Goal: Information Seeking & Learning: Learn about a topic

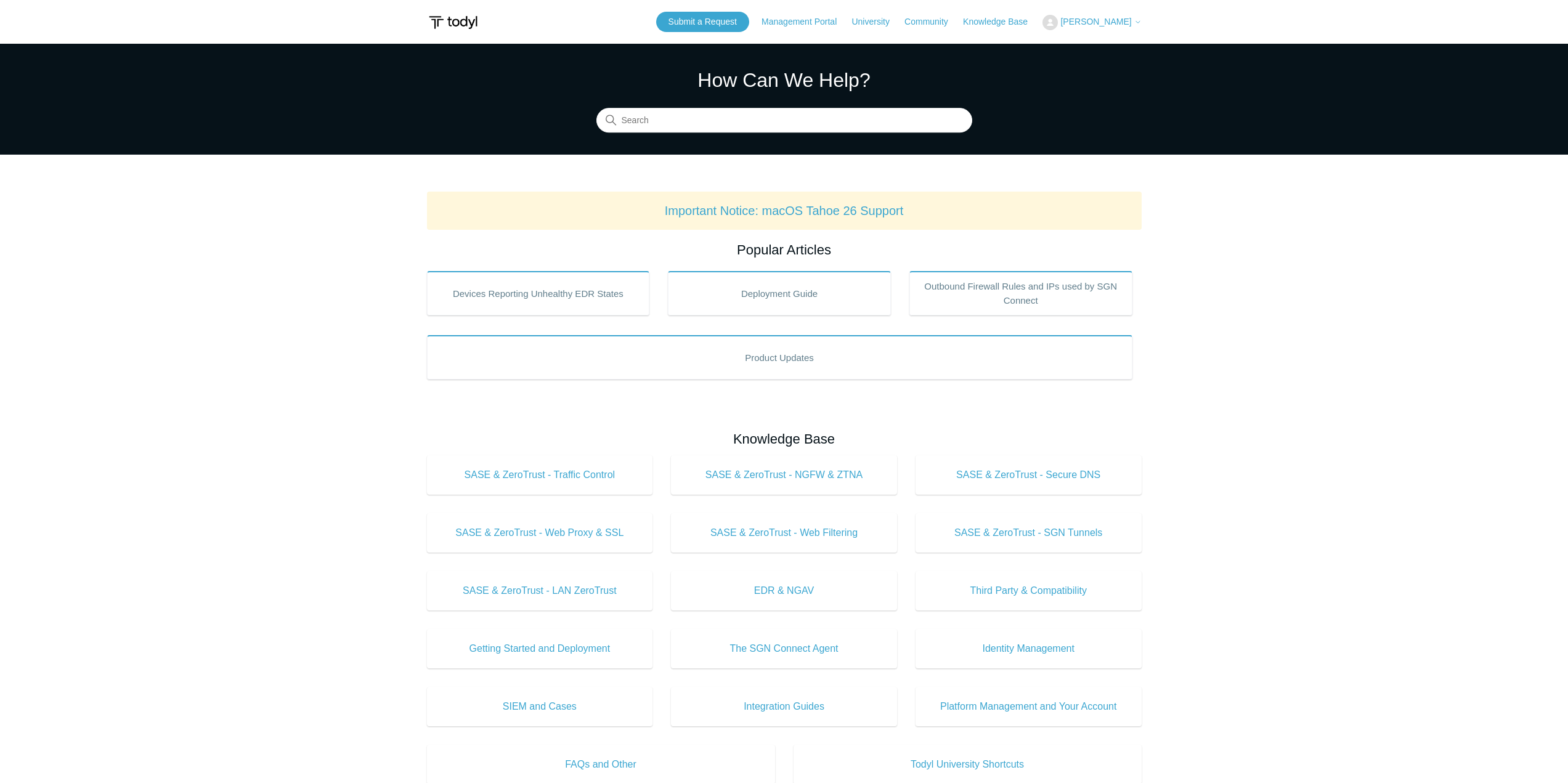
click at [709, 143] on section "How Can We Help? Search" at bounding box center [784, 99] width 1568 height 111
click at [701, 124] on input "Search" at bounding box center [784, 120] width 376 height 25
type input "firewall"
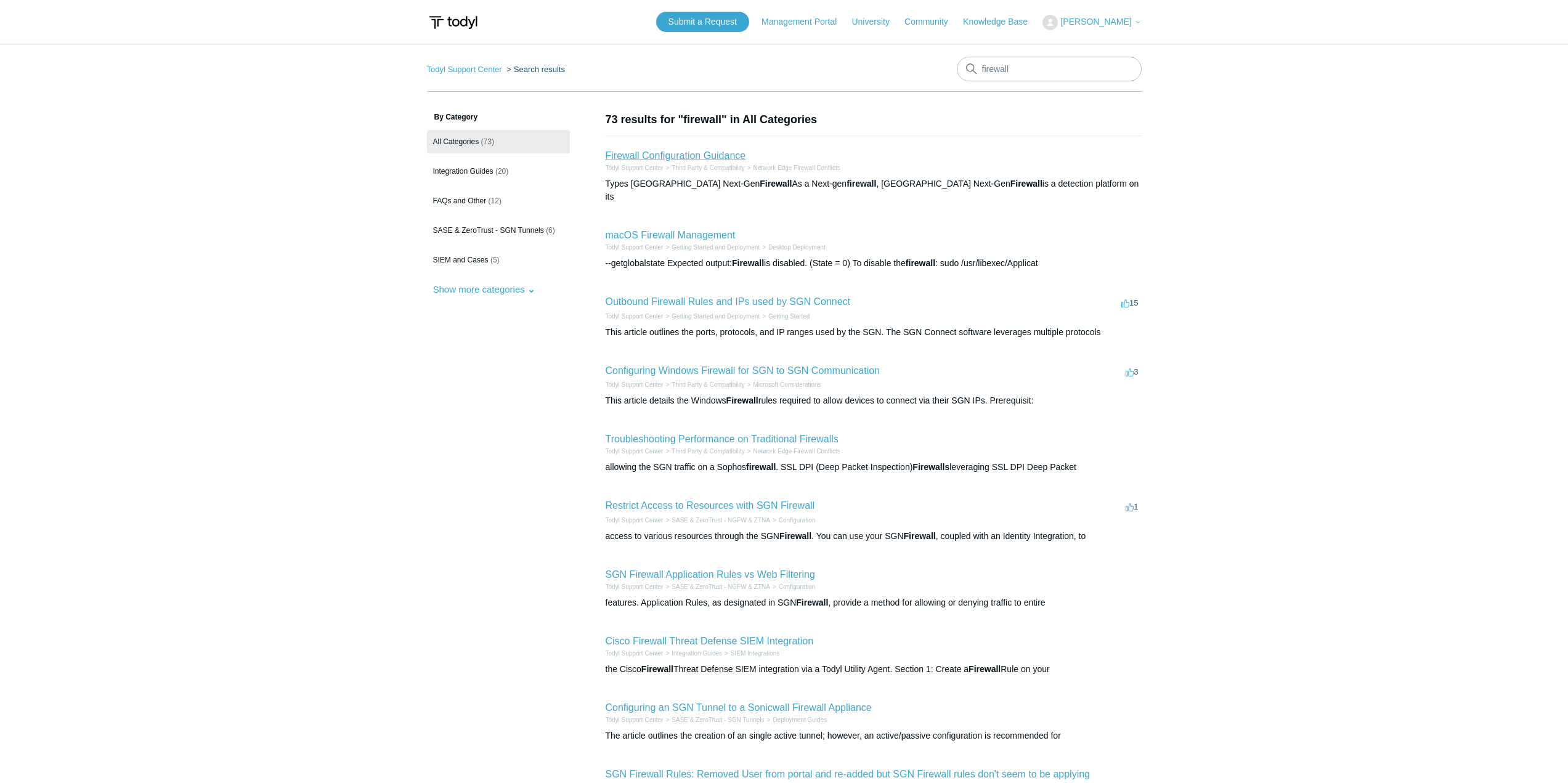
click at [727, 152] on link "Firewall Configuration Guidance" at bounding box center [676, 156] width 140 height 11
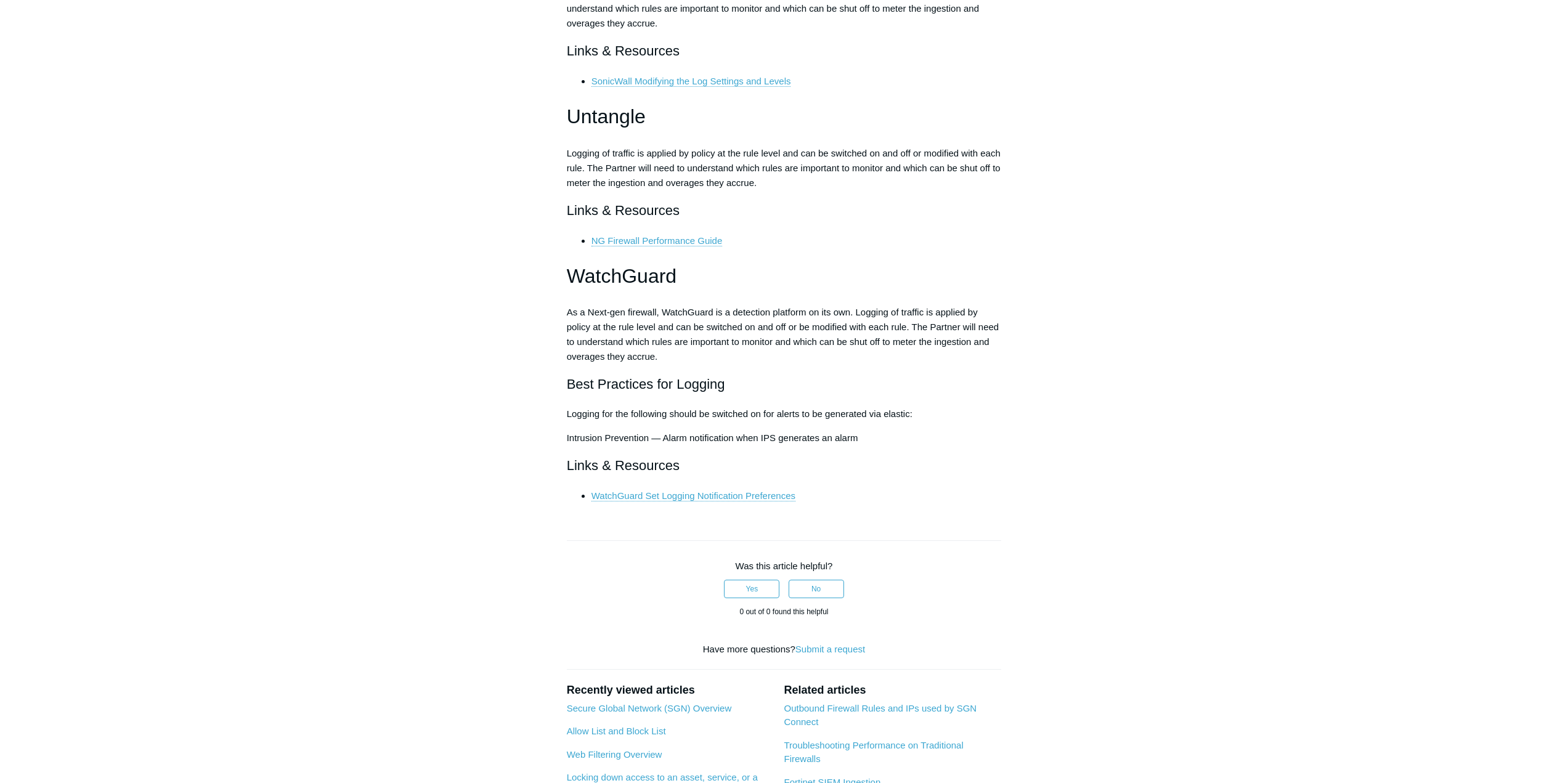
scroll to position [3327, 0]
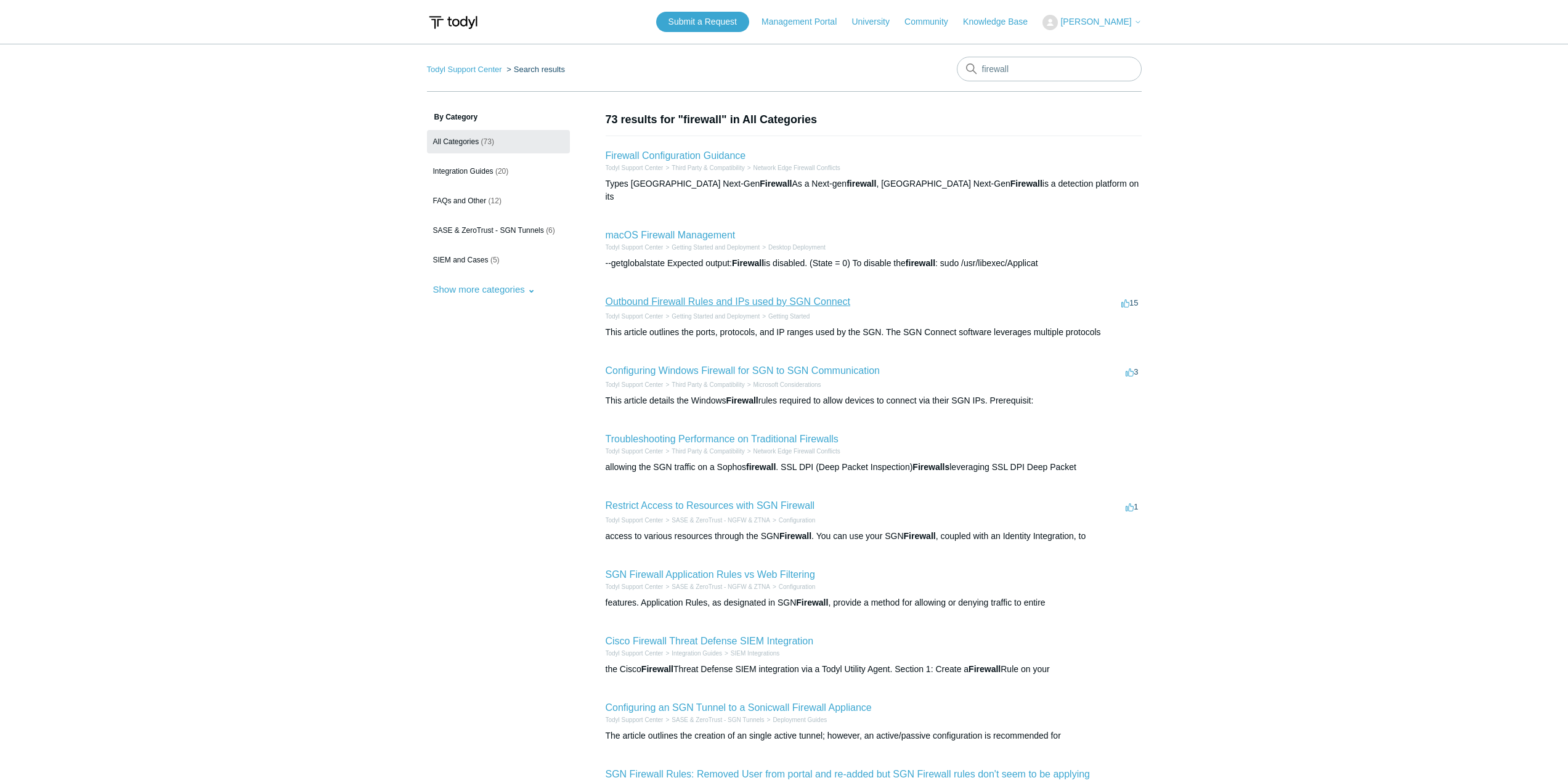
click at [733, 296] on link "Outbound Firewall Rules and IPs used by SGN Connect" at bounding box center [728, 302] width 245 height 11
